Goal: Information Seeking & Learning: Learn about a topic

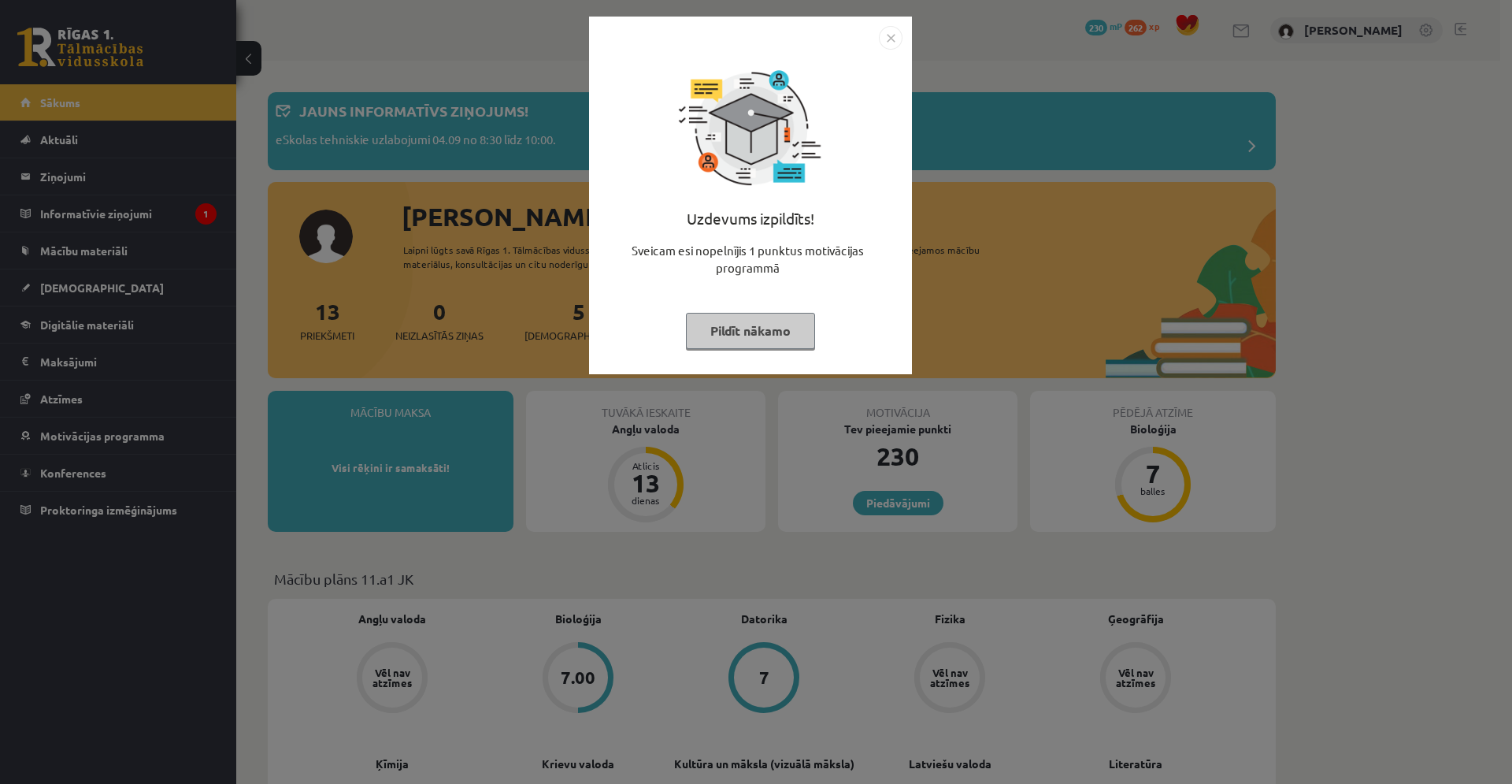
click at [756, 333] on button "Pildīt nākamo" at bounding box center [750, 330] width 129 height 36
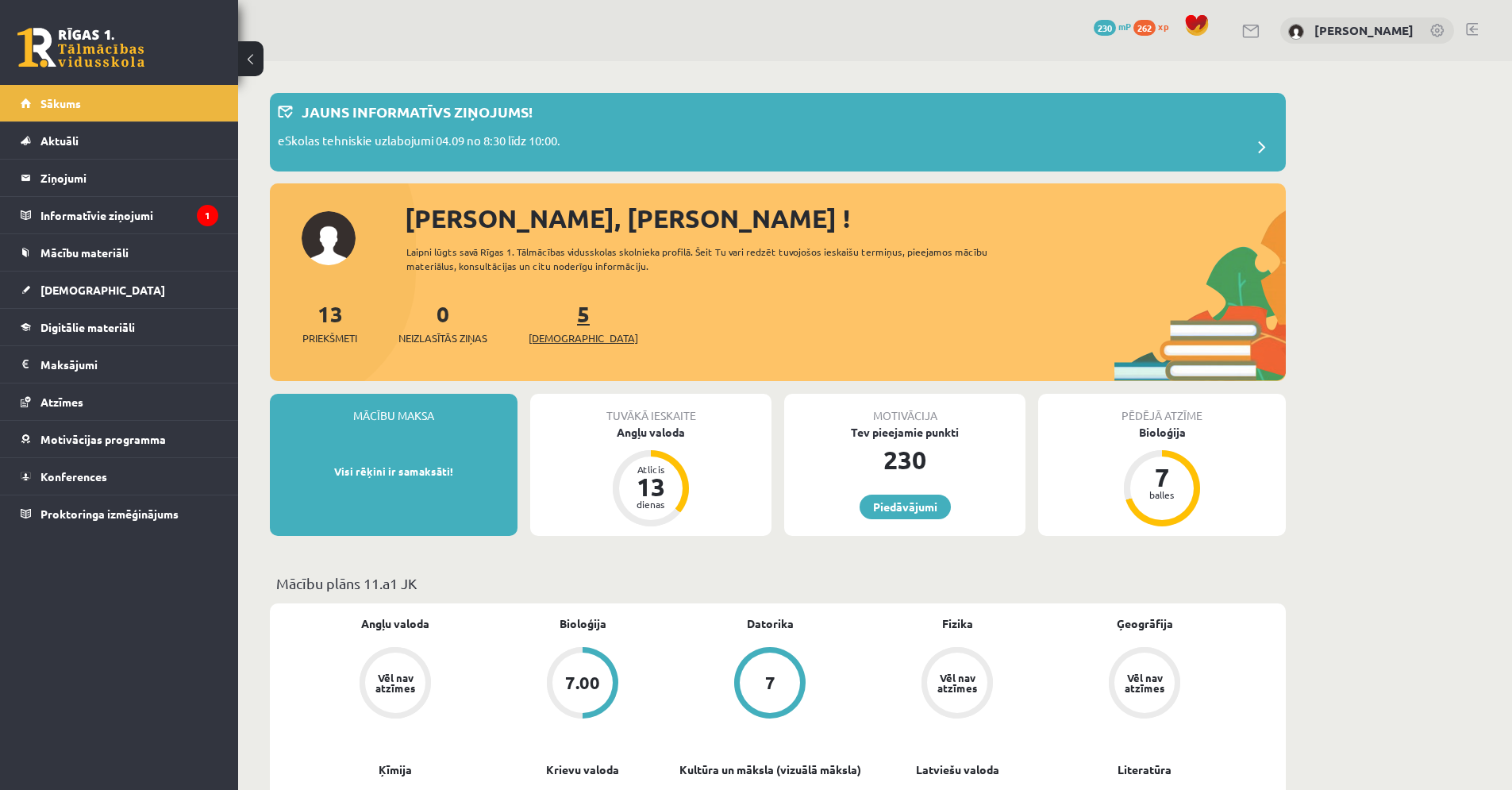
click at [549, 333] on span "[DEMOGRAPHIC_DATA]" at bounding box center [583, 339] width 110 height 16
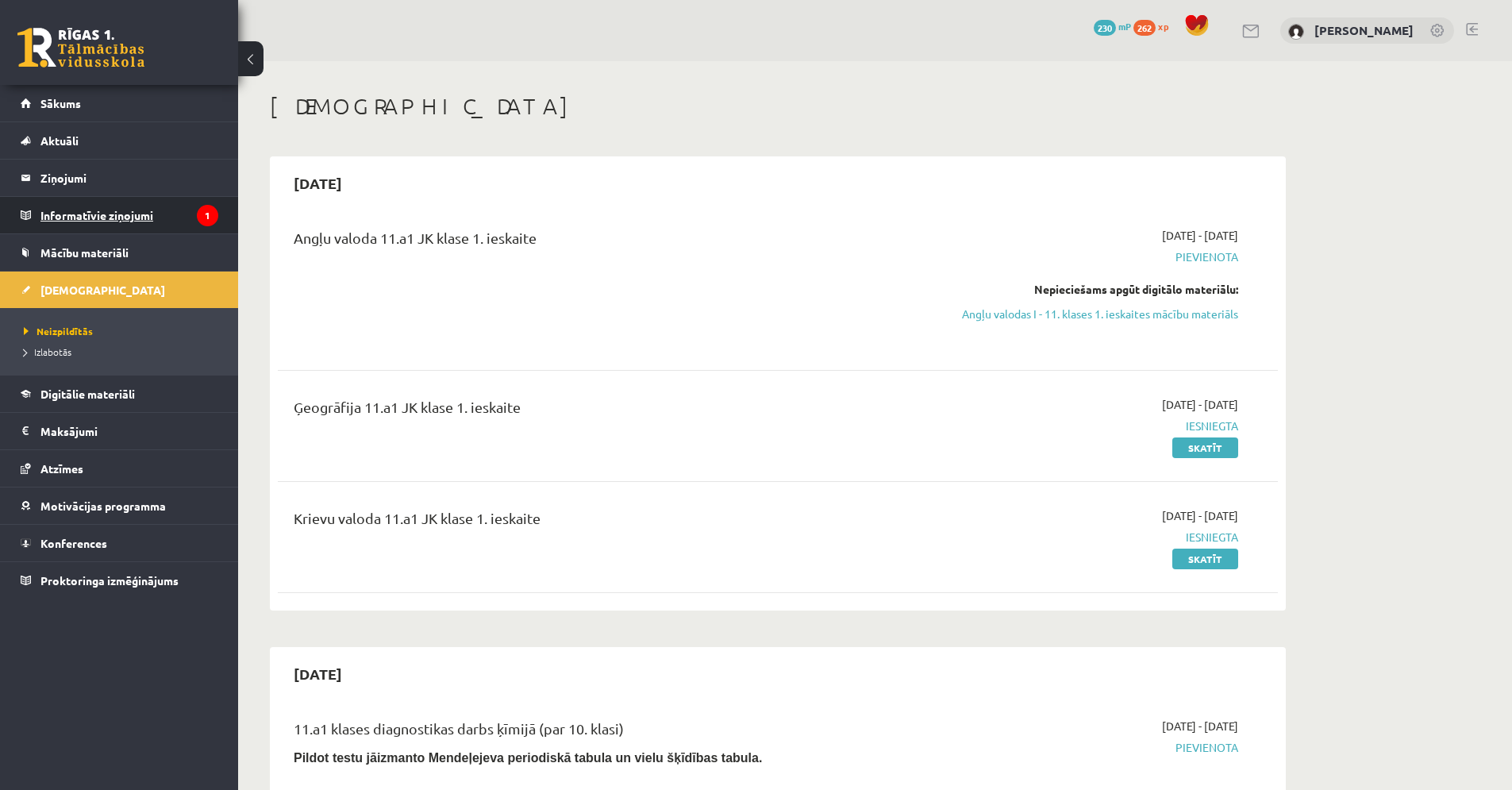
click at [78, 214] on legend "Informatīvie ziņojumi 1" at bounding box center [130, 215] width 178 height 37
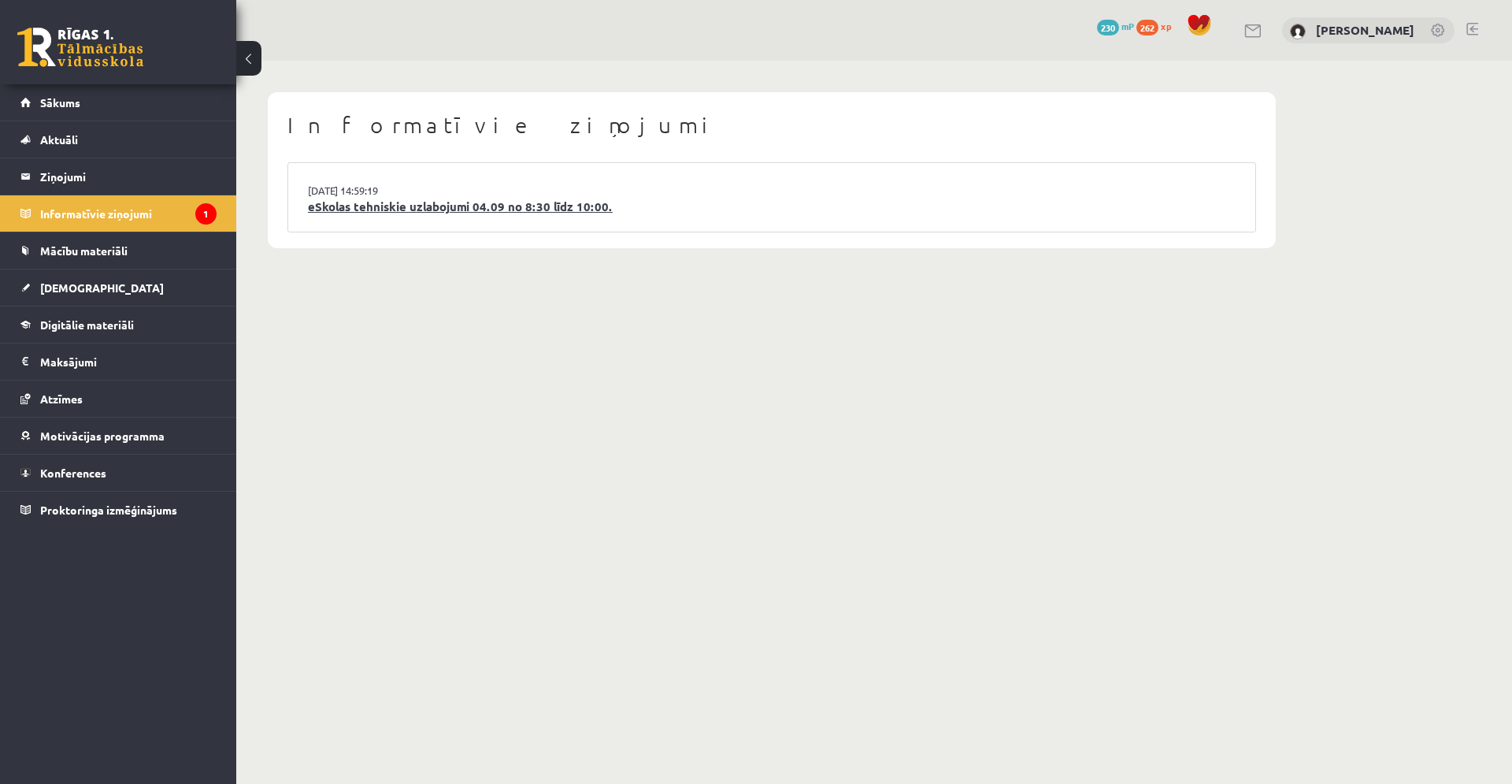
click at [425, 207] on link "eSkolas tehniskie uzlabojumi 04.09 no 8:30 līdz 10:00." at bounding box center [771, 206] width 927 height 18
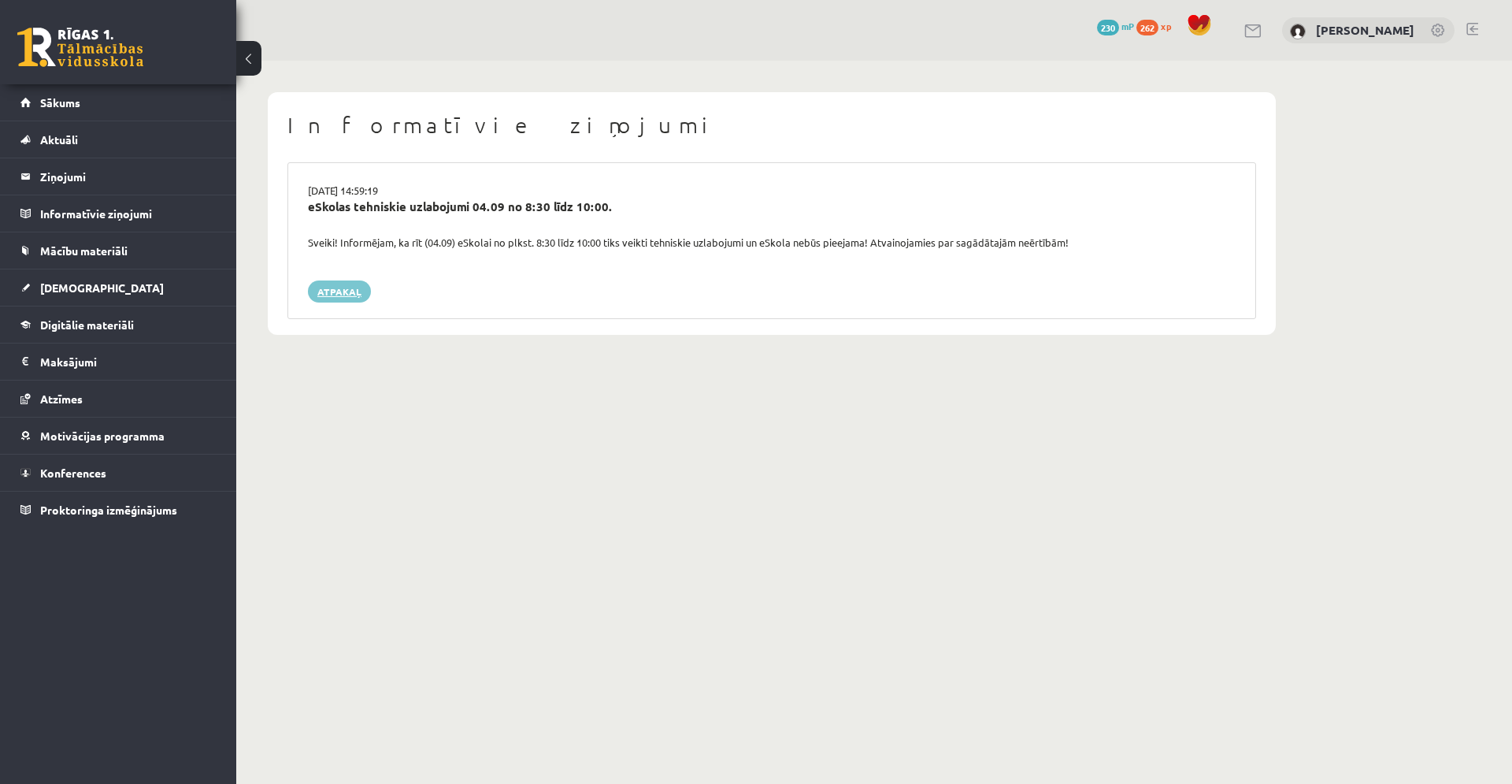
click at [352, 296] on link "Atpakaļ" at bounding box center [339, 291] width 63 height 22
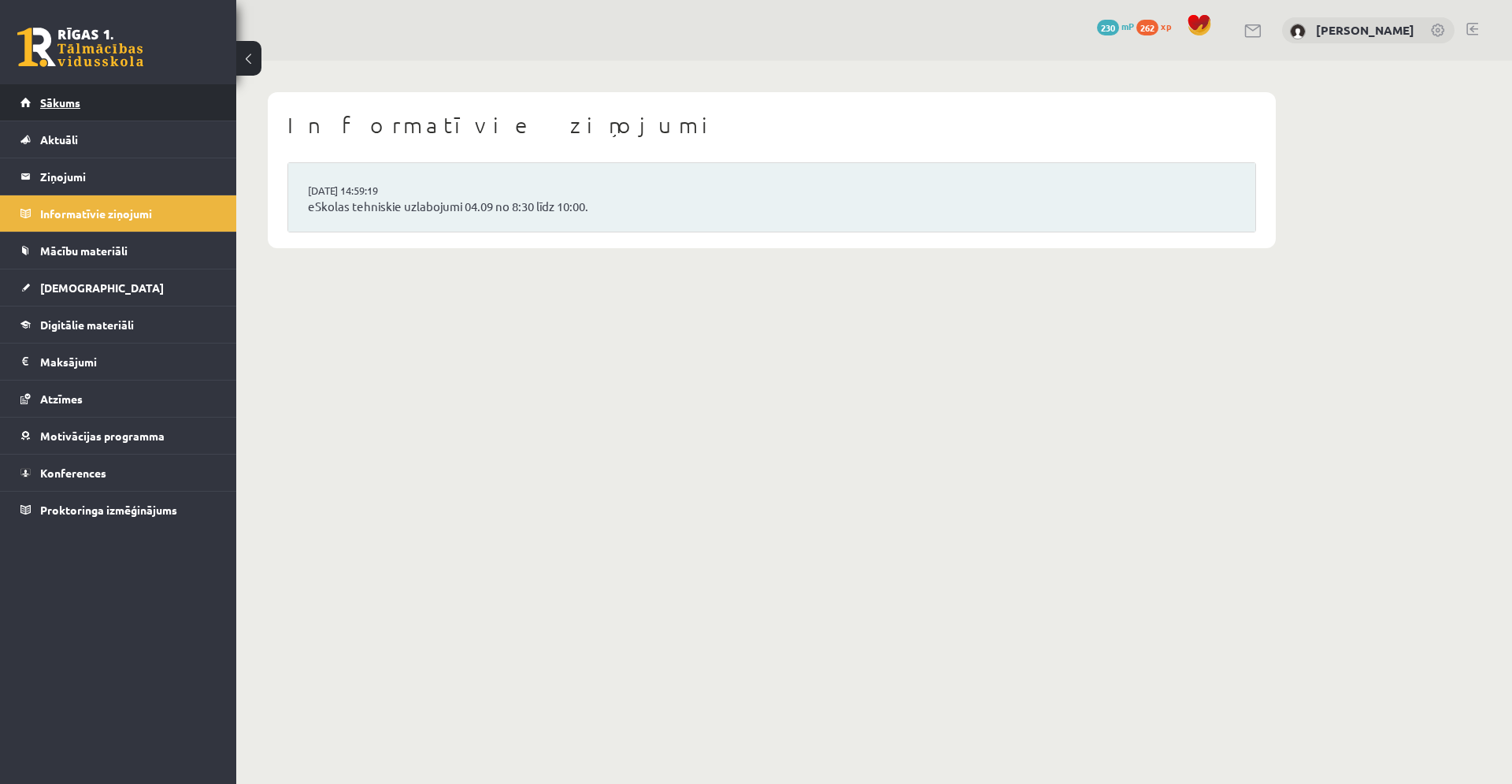
click at [59, 101] on span "Sākums" at bounding box center [60, 102] width 40 height 14
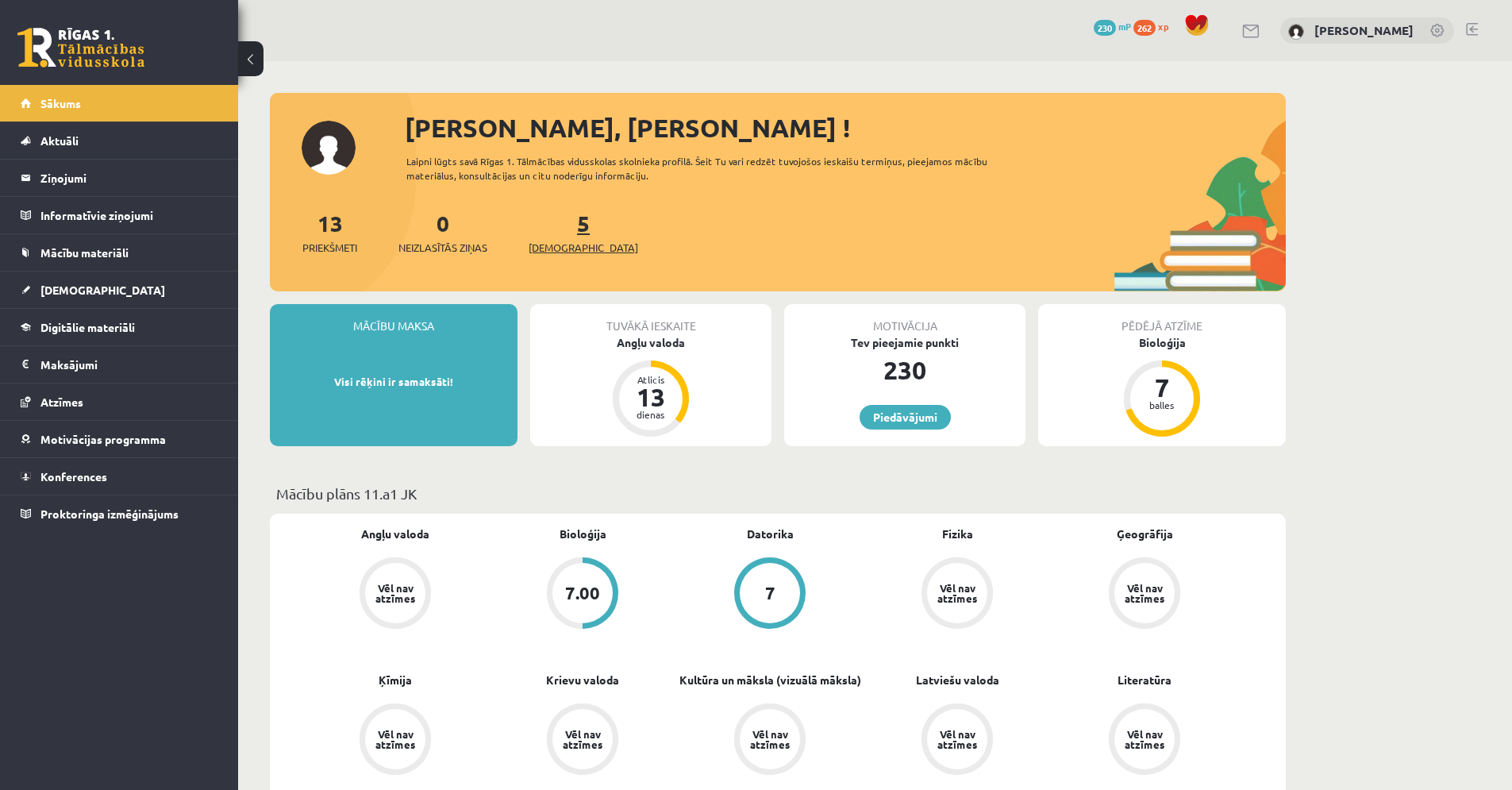
click at [539, 244] on span "[DEMOGRAPHIC_DATA]" at bounding box center [583, 247] width 110 height 16
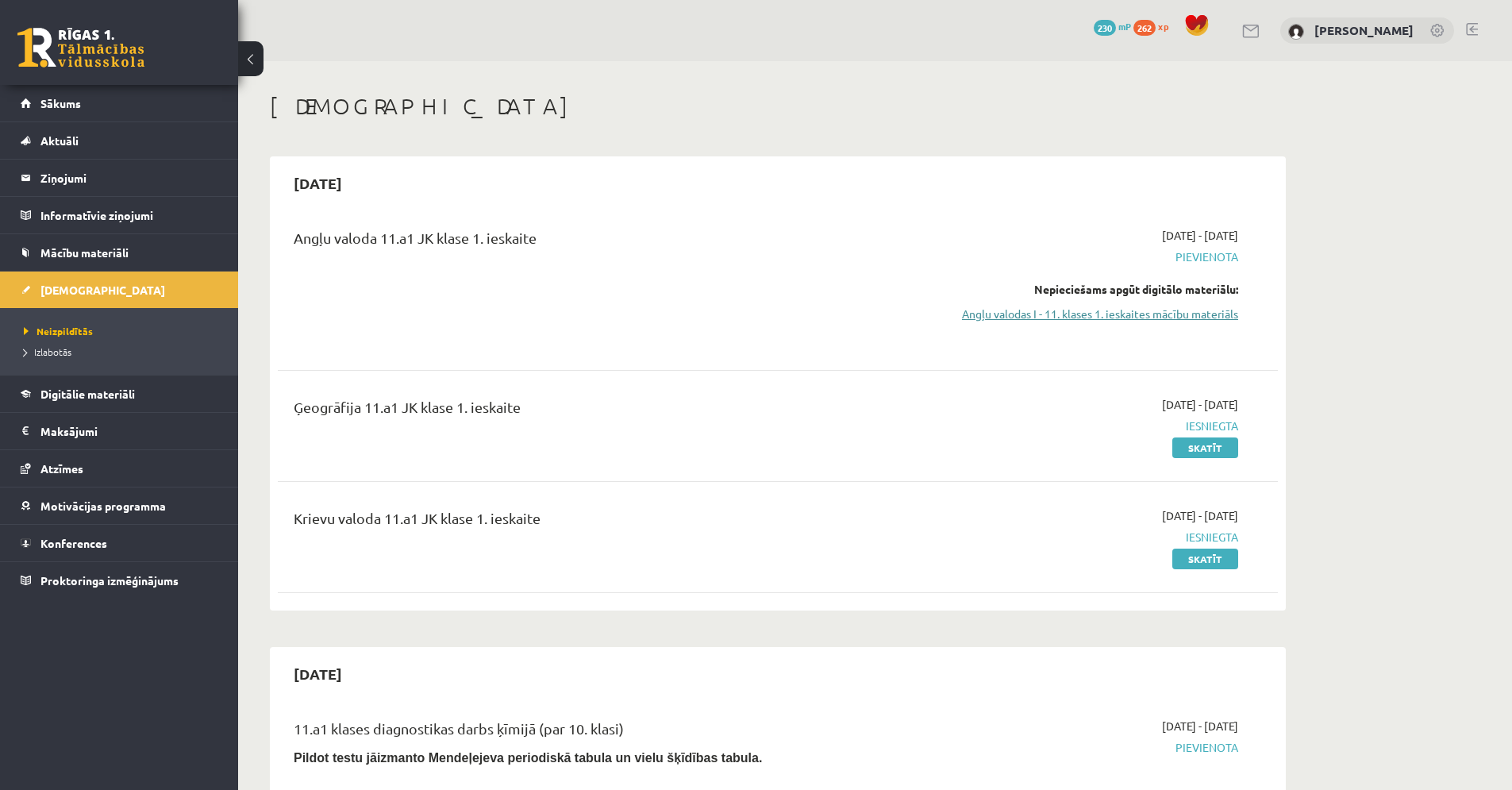
click at [1118, 316] on link "Angļu valodas I - 11. klases 1. ieskaites mācību materiāls" at bounding box center [1088, 314] width 299 height 17
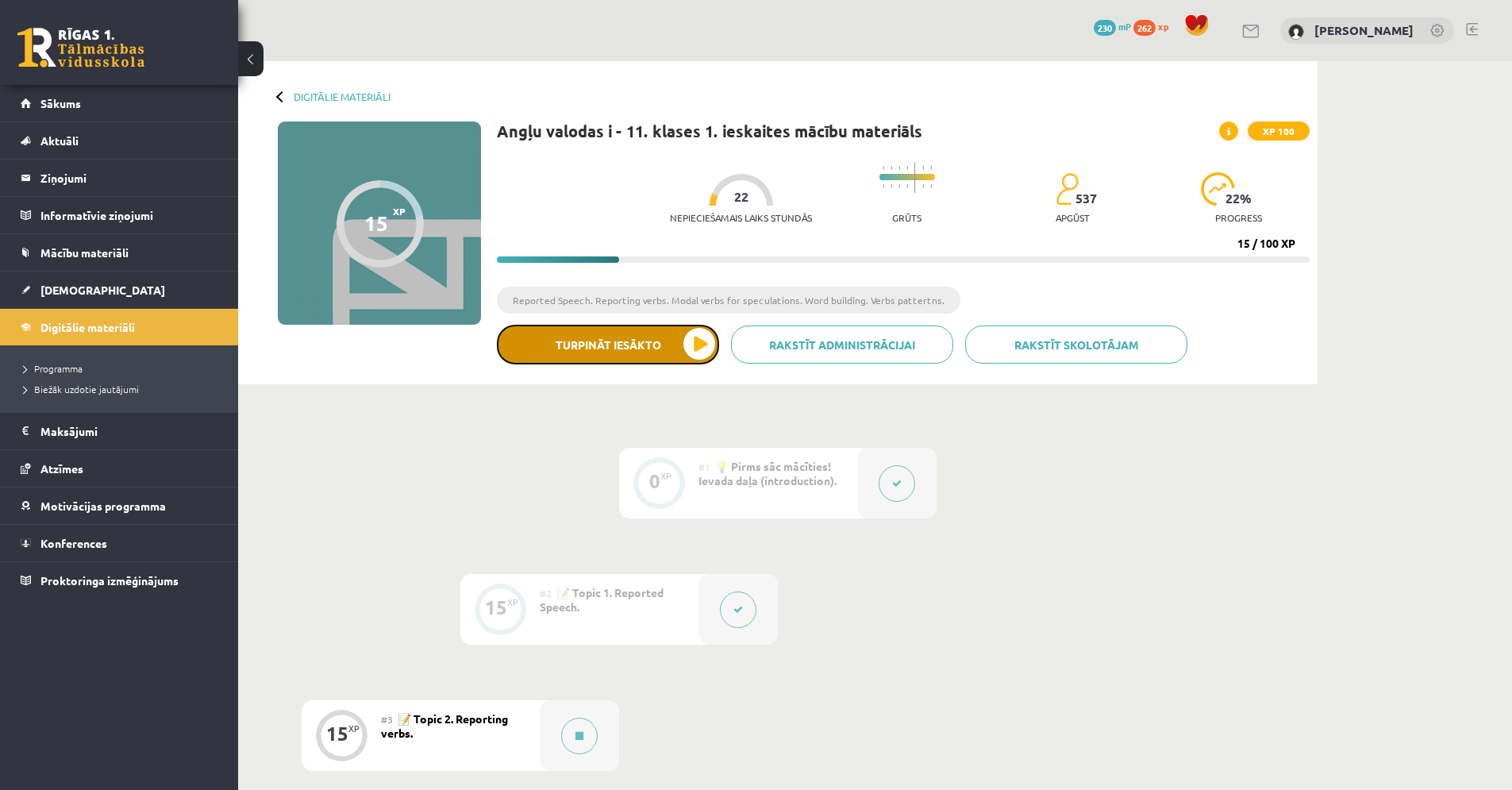
click at [697, 340] on button "Turpināt iesākto" at bounding box center [608, 345] width 222 height 40
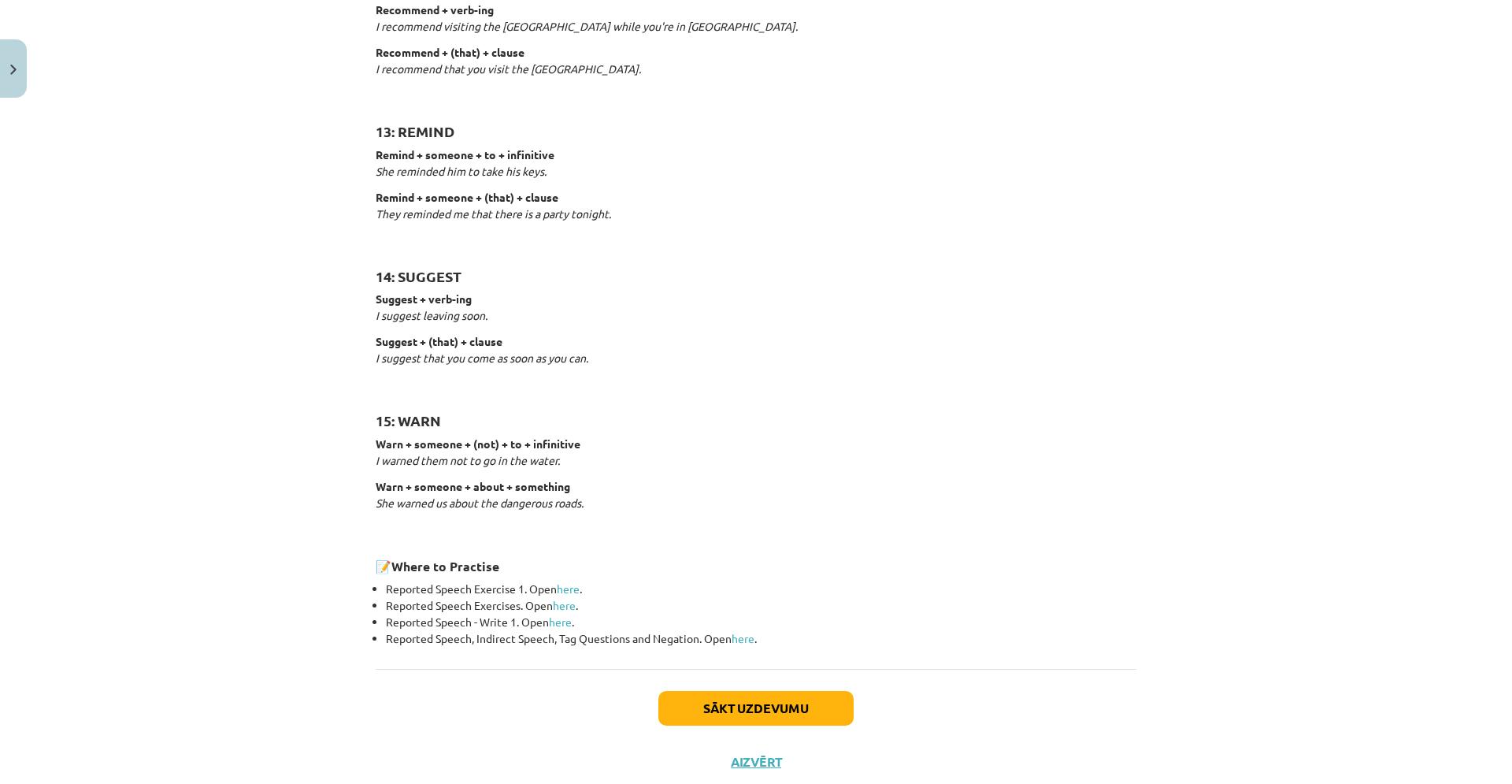
scroll to position [2257, 0]
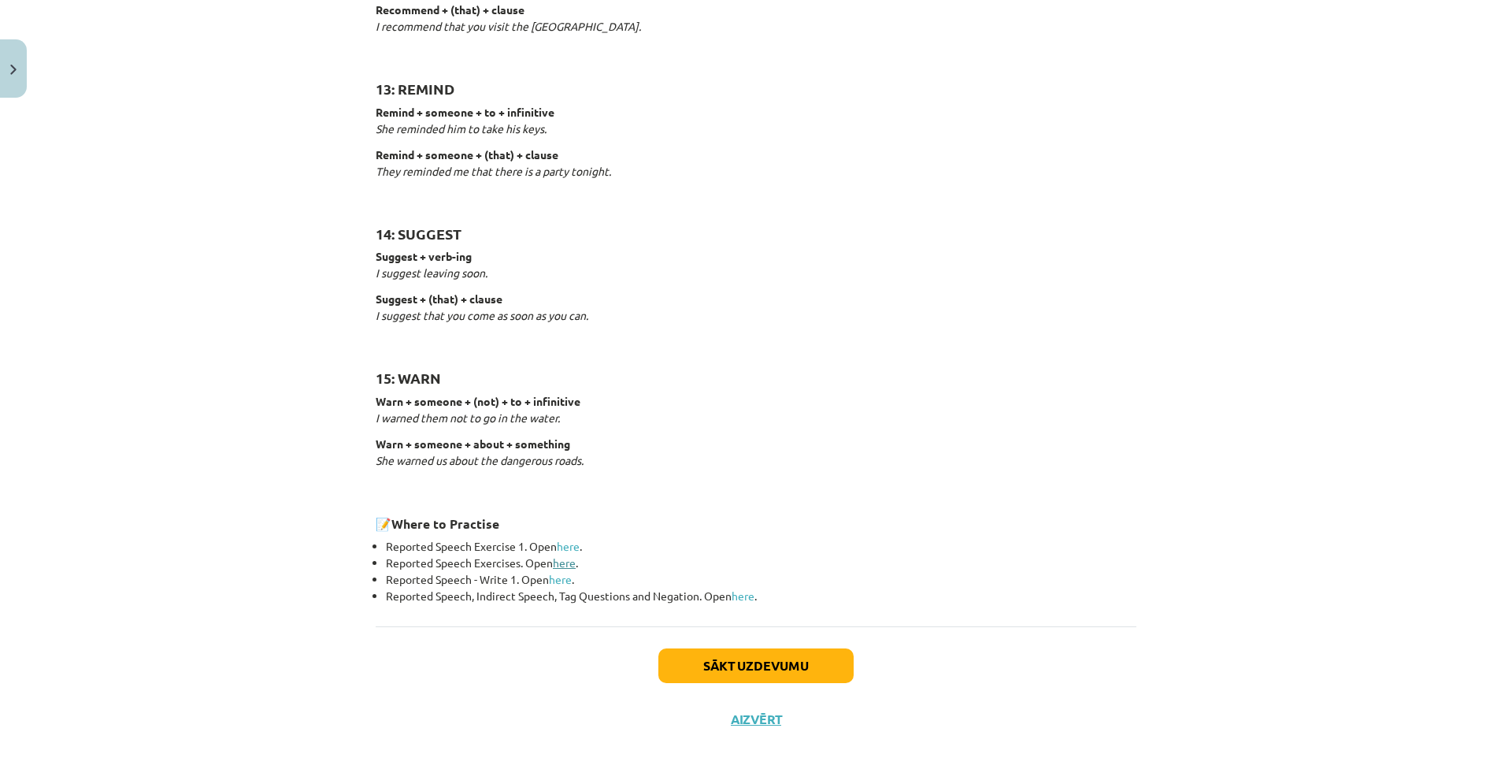
click at [568, 564] on link "here" at bounding box center [564, 562] width 23 height 14
click at [554, 578] on link "here" at bounding box center [560, 579] width 23 height 14
click at [740, 593] on link "here" at bounding box center [743, 595] width 23 height 14
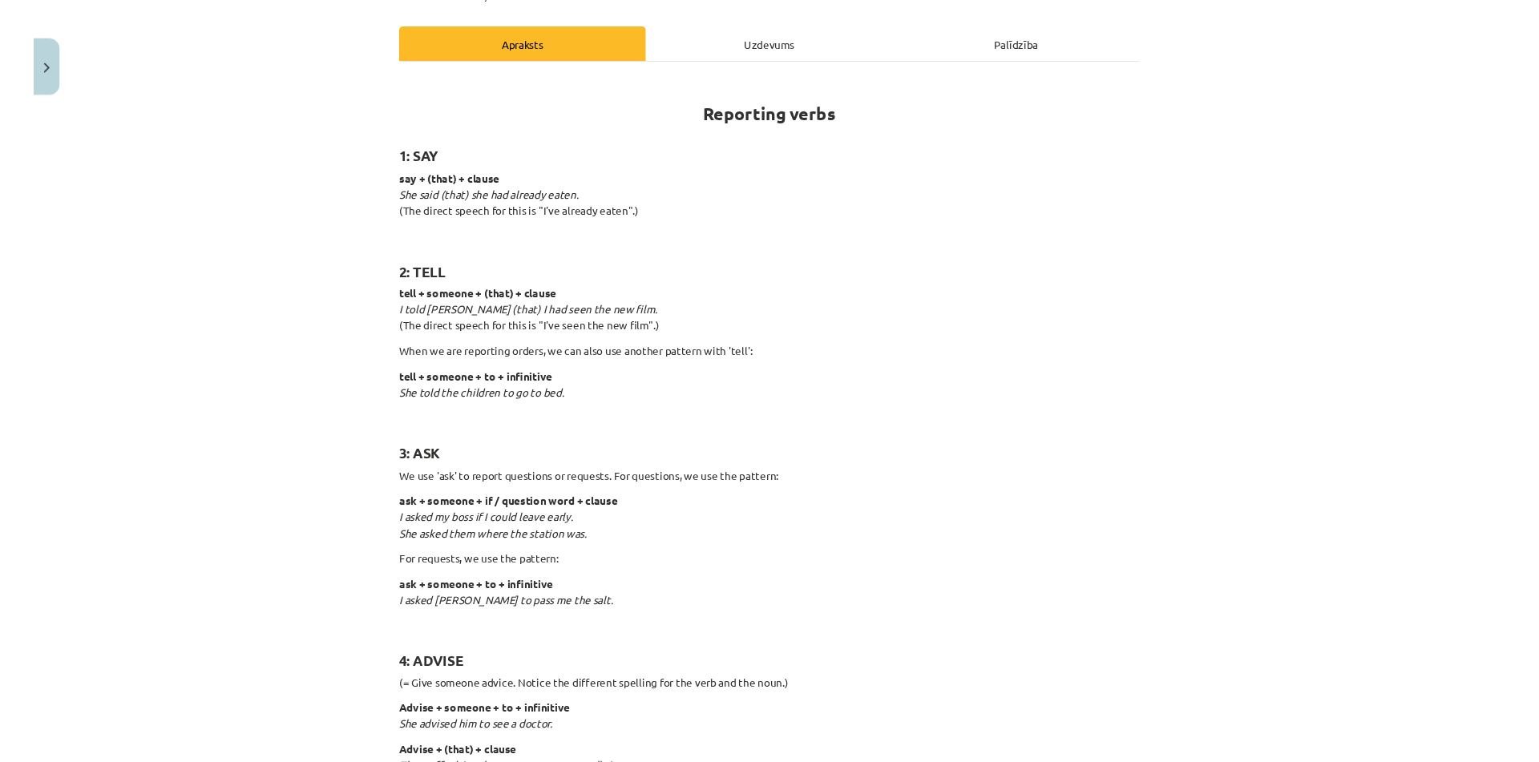
scroll to position [195, 0]
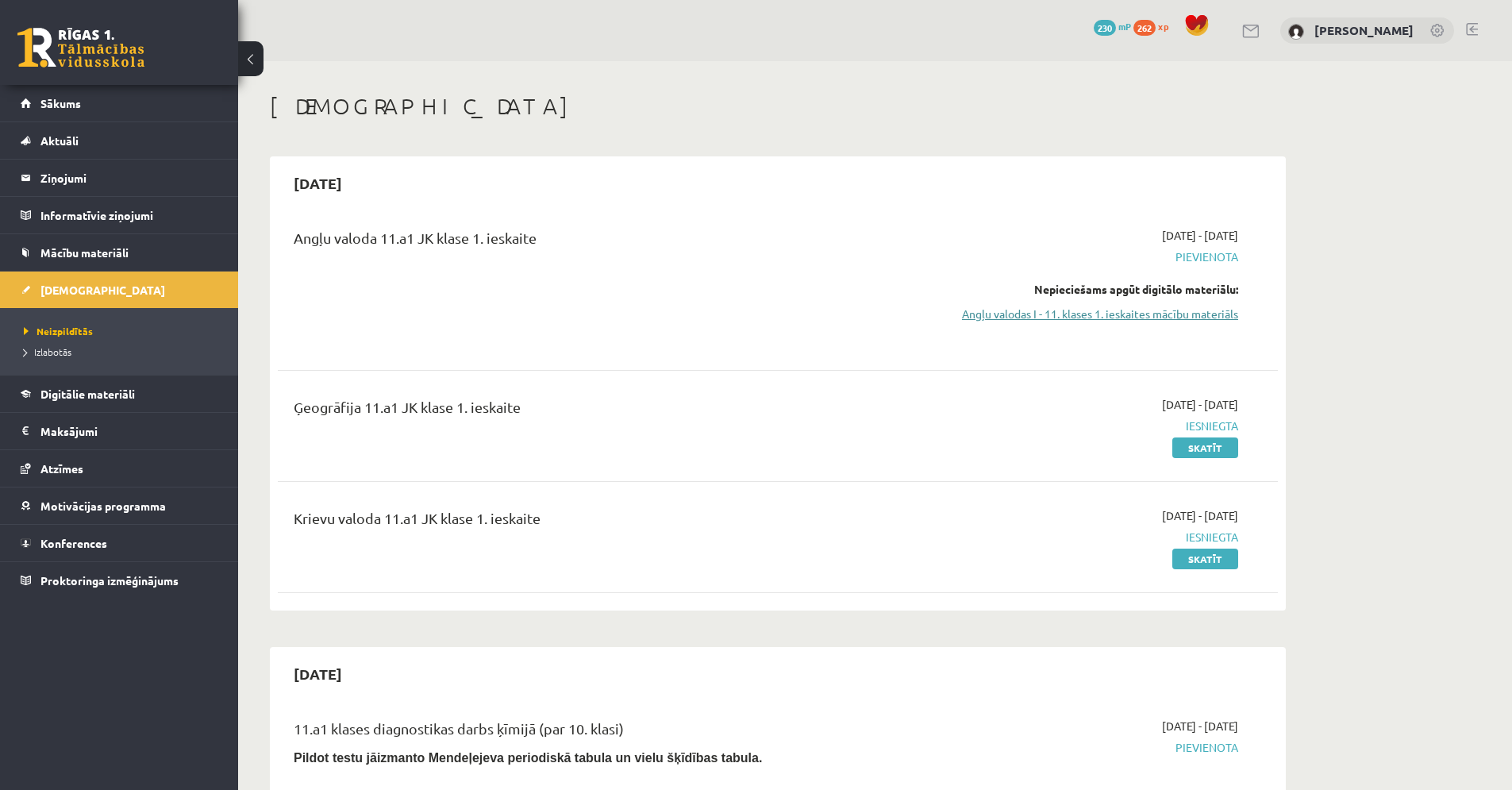
click at [1216, 317] on link "Angļu valodas I - 11. klases 1. ieskaites mācību materiāls" at bounding box center [1088, 314] width 299 height 17
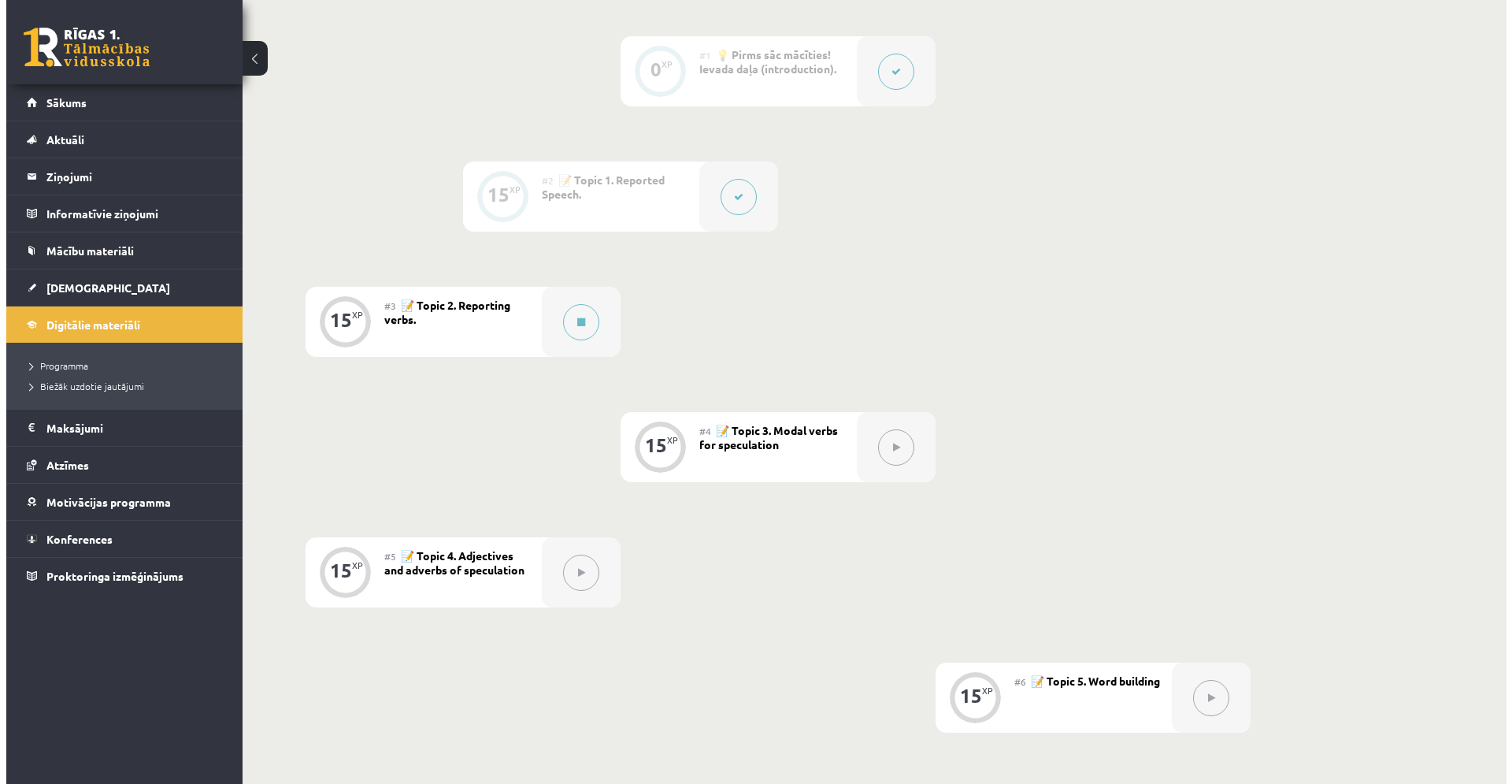
scroll to position [341, 0]
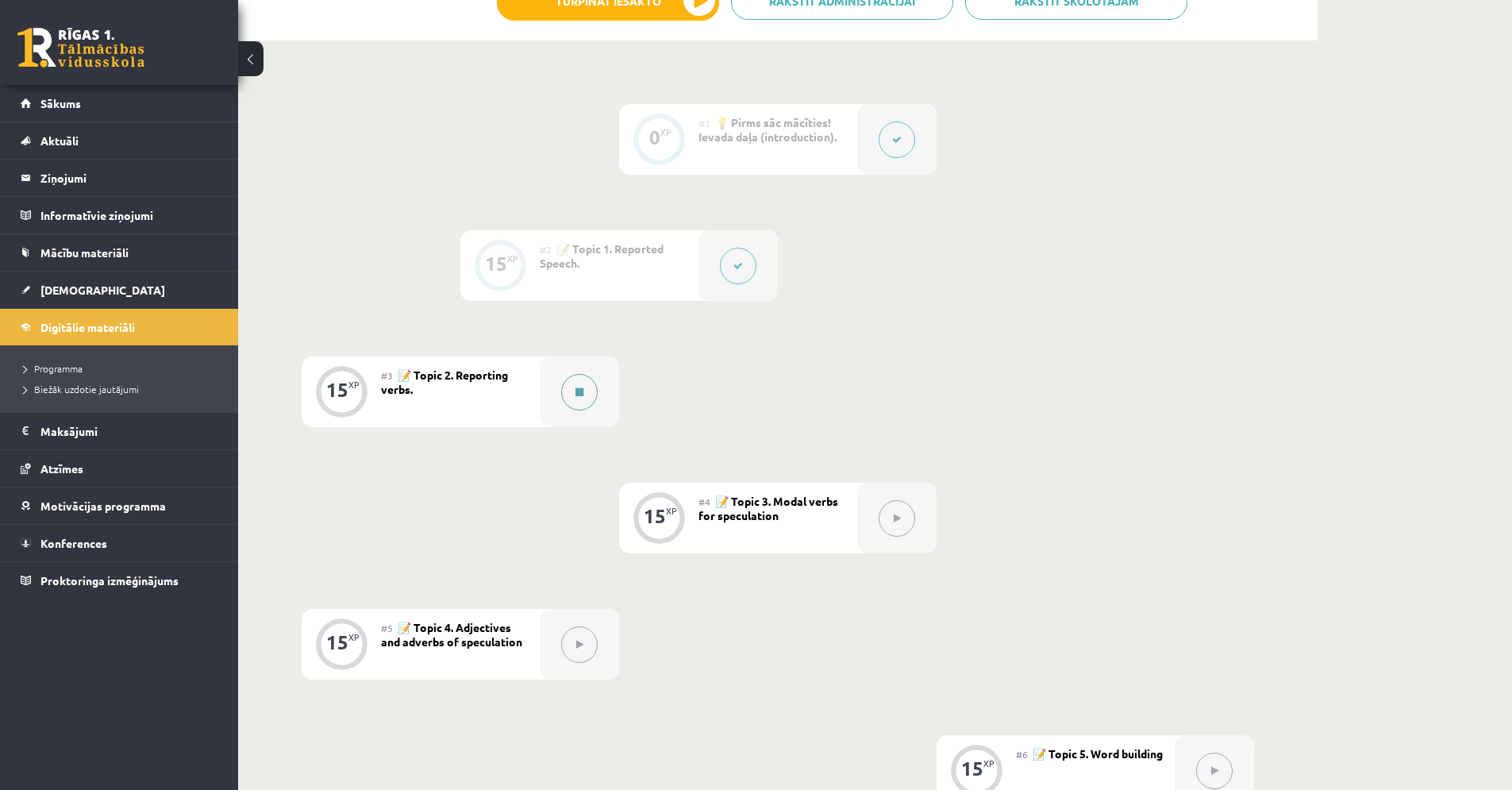
click at [575, 393] on icon at bounding box center [579, 392] width 8 height 10
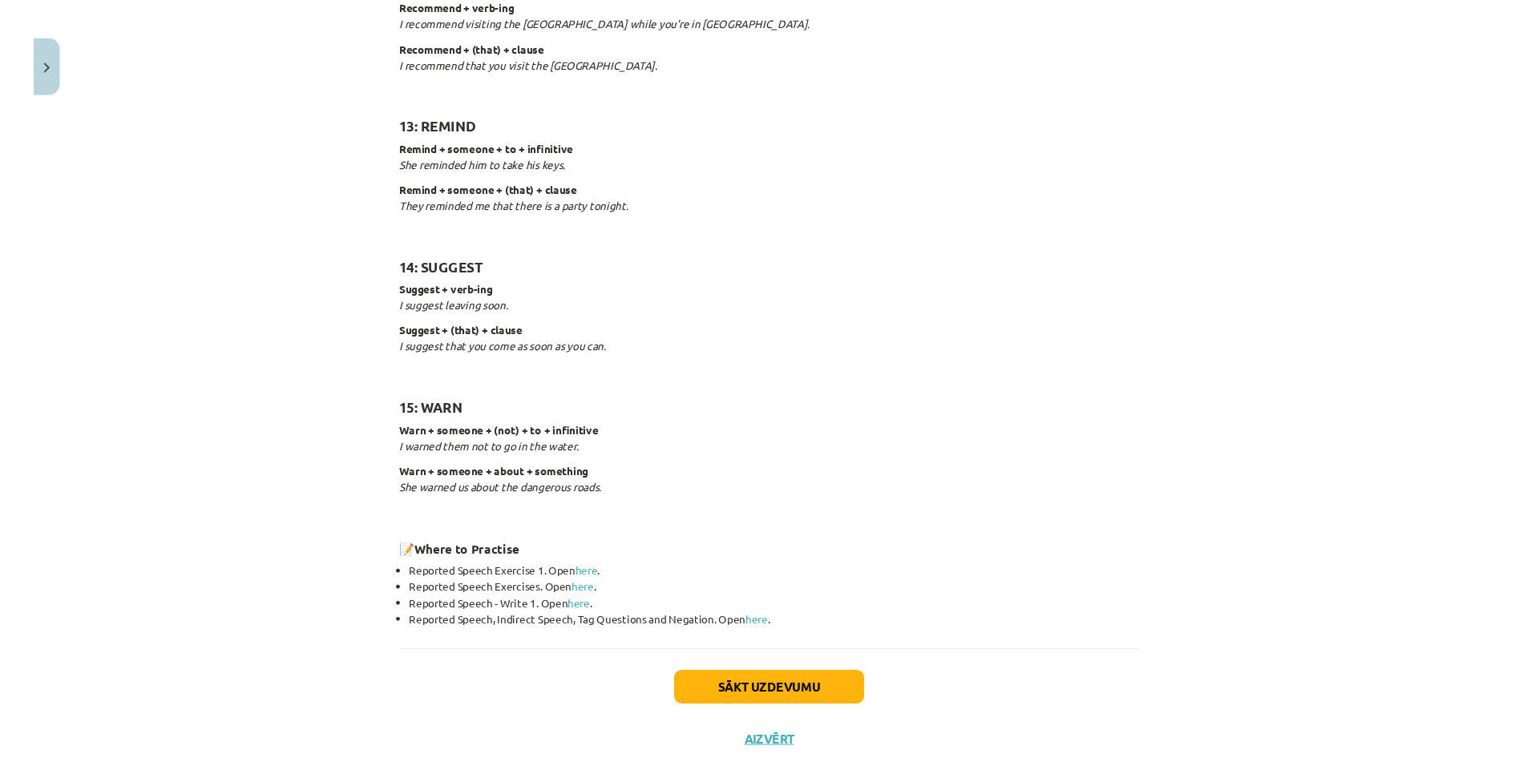
scroll to position [2258, 0]
